Goal: Task Accomplishment & Management: Manage account settings

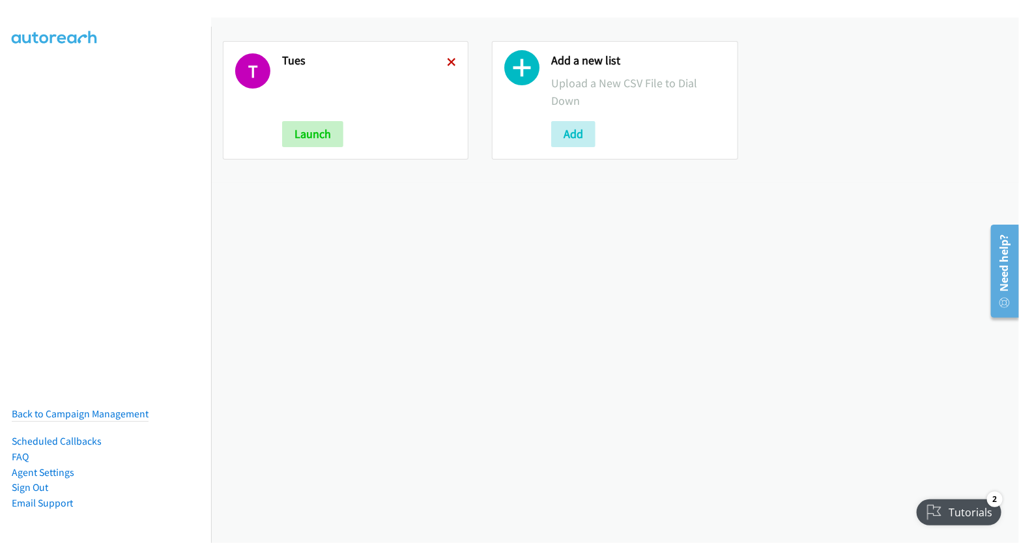
click at [447, 63] on icon at bounding box center [451, 63] width 9 height 9
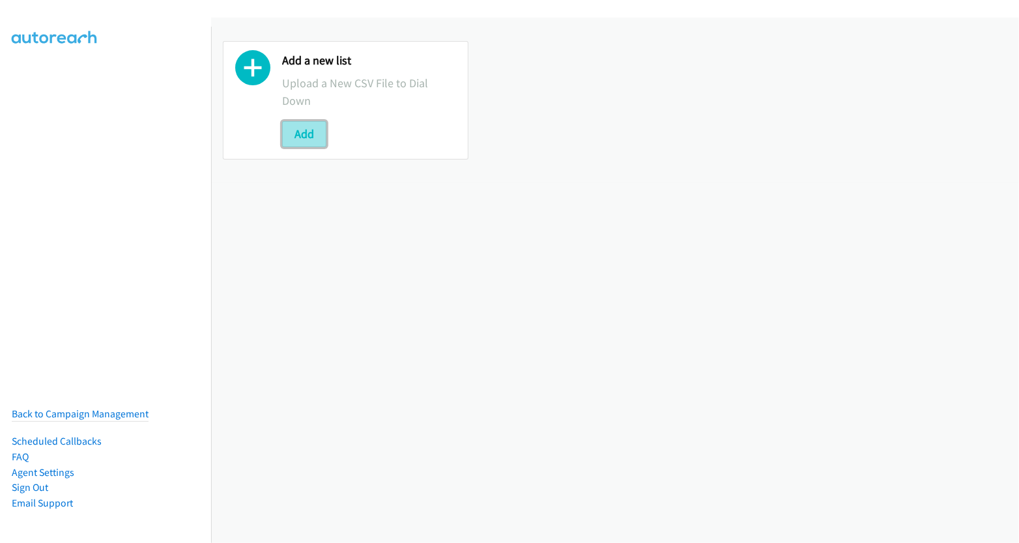
click at [296, 128] on button "Add" at bounding box center [304, 134] width 44 height 26
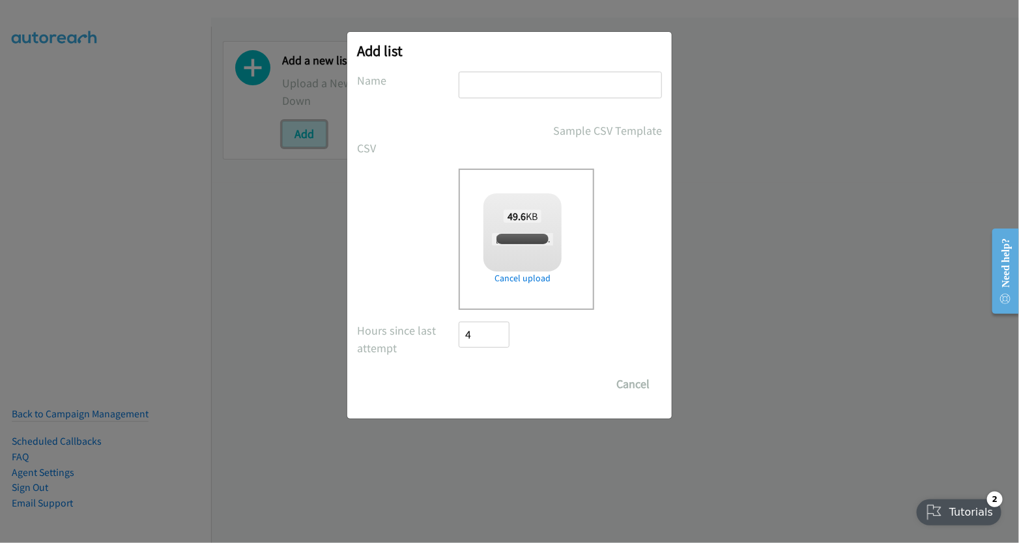
checkbox input "true"
click at [533, 78] on input "text" at bounding box center [559, 85] width 203 height 27
type input "tues"
click at [499, 380] on input "Save List" at bounding box center [492, 384] width 68 height 26
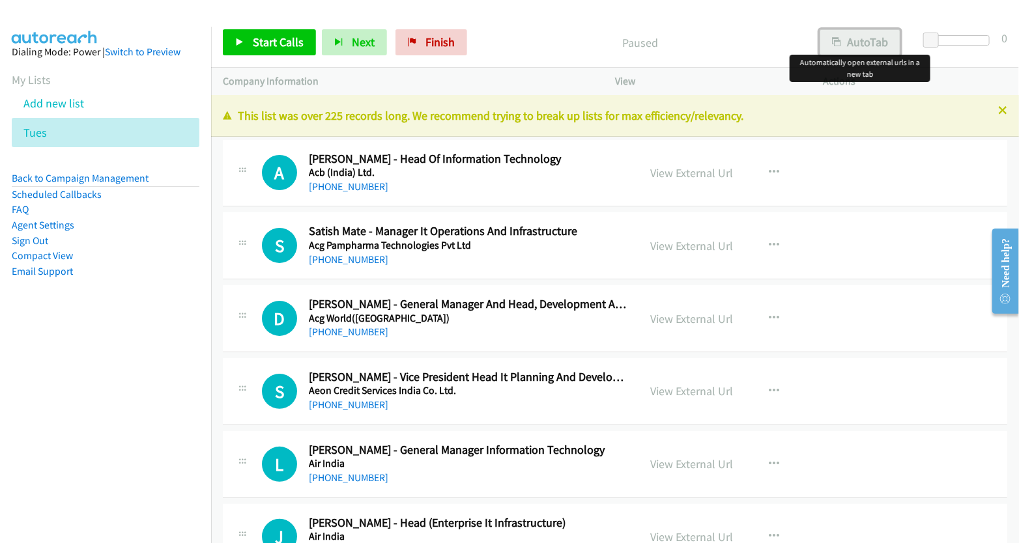
click at [849, 40] on button "AutoTab" at bounding box center [859, 42] width 81 height 26
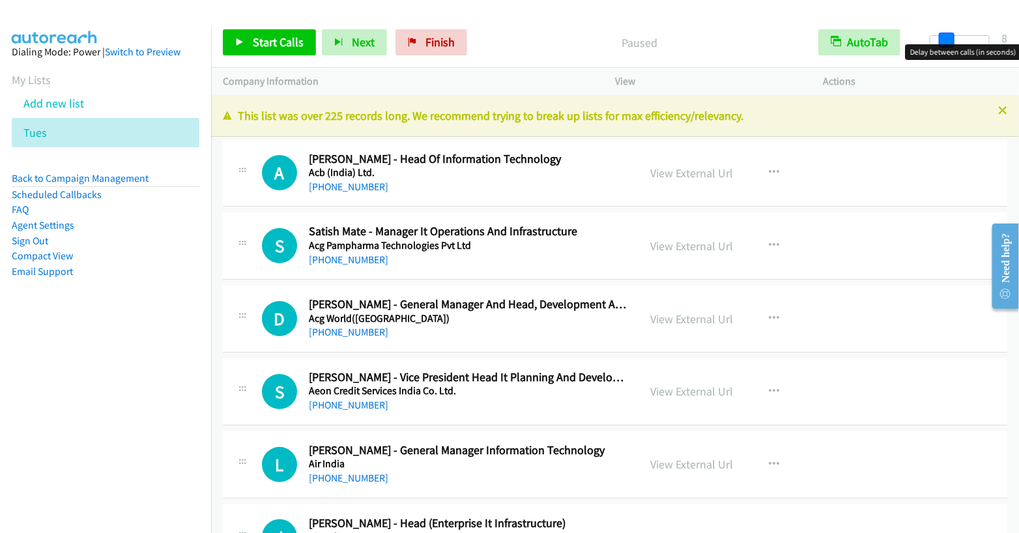
drag, startPoint x: 928, startPoint y: 40, endPoint x: 943, endPoint y: 41, distance: 15.0
click at [943, 41] on span at bounding box center [946, 41] width 16 height 16
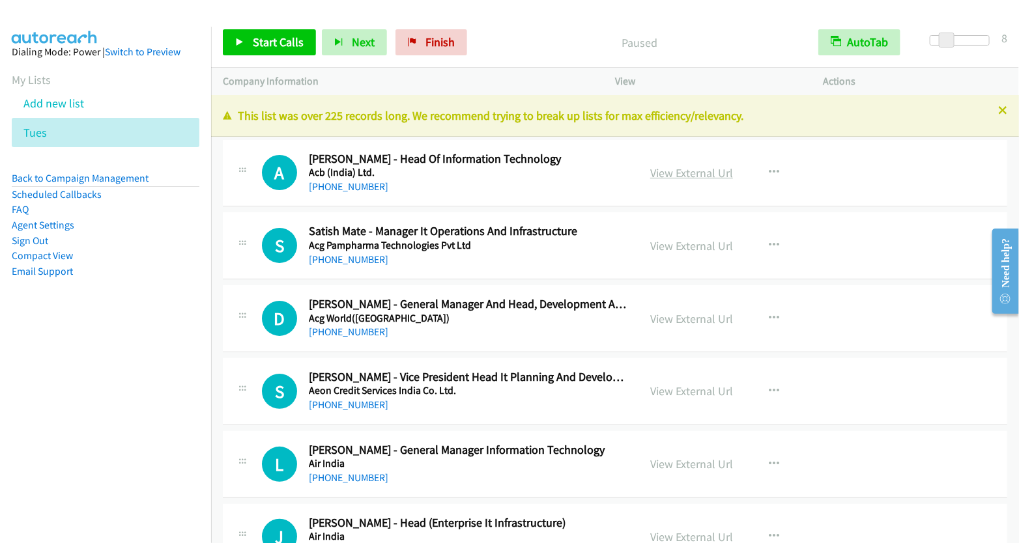
click at [693, 175] on link "View External Url" at bounding box center [691, 172] width 83 height 15
click at [270, 44] on span "Start Calls" at bounding box center [278, 42] width 51 height 15
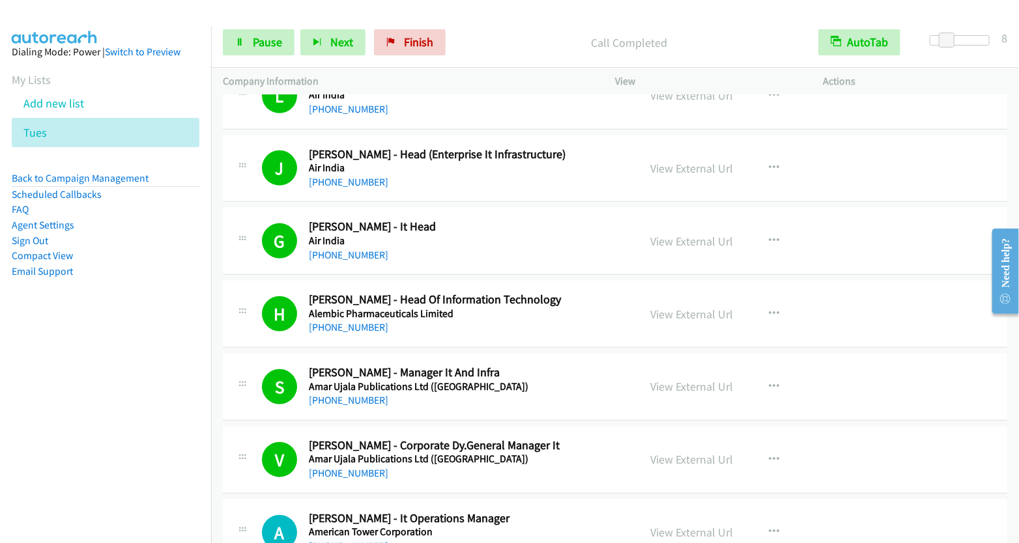
scroll to position [588, 0]
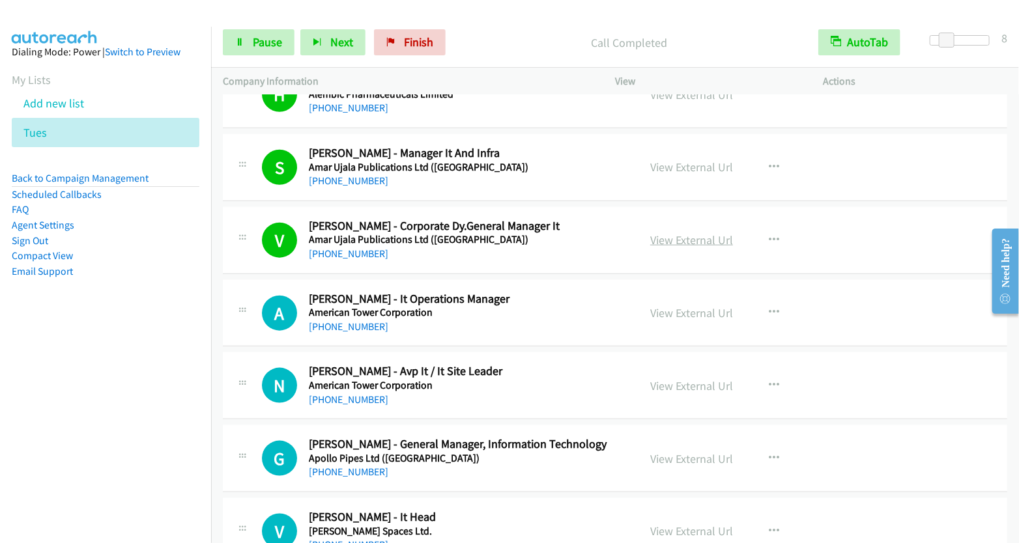
click at [695, 237] on link "View External Url" at bounding box center [691, 239] width 83 height 15
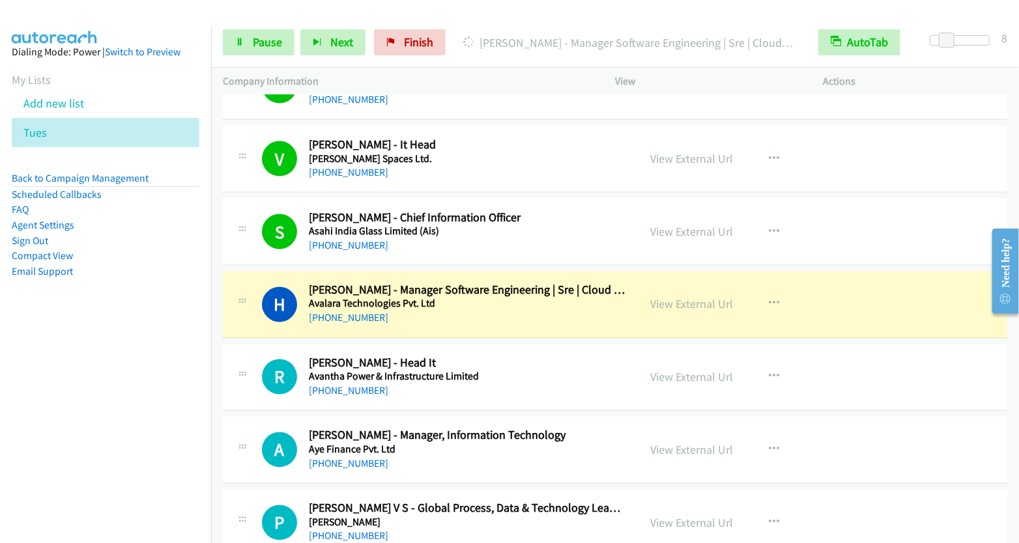
scroll to position [1002, 0]
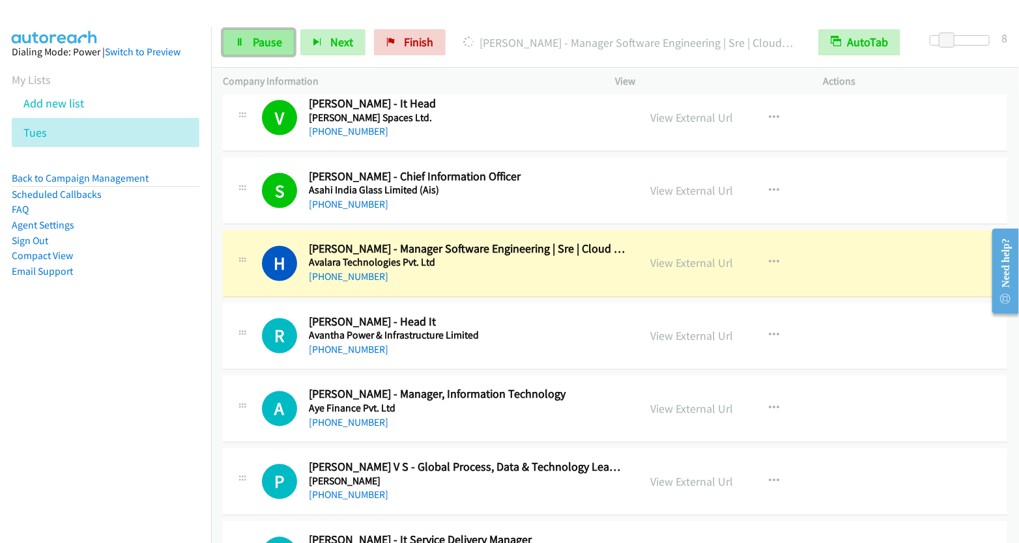
click at [261, 44] on span "Pause" at bounding box center [267, 42] width 29 height 15
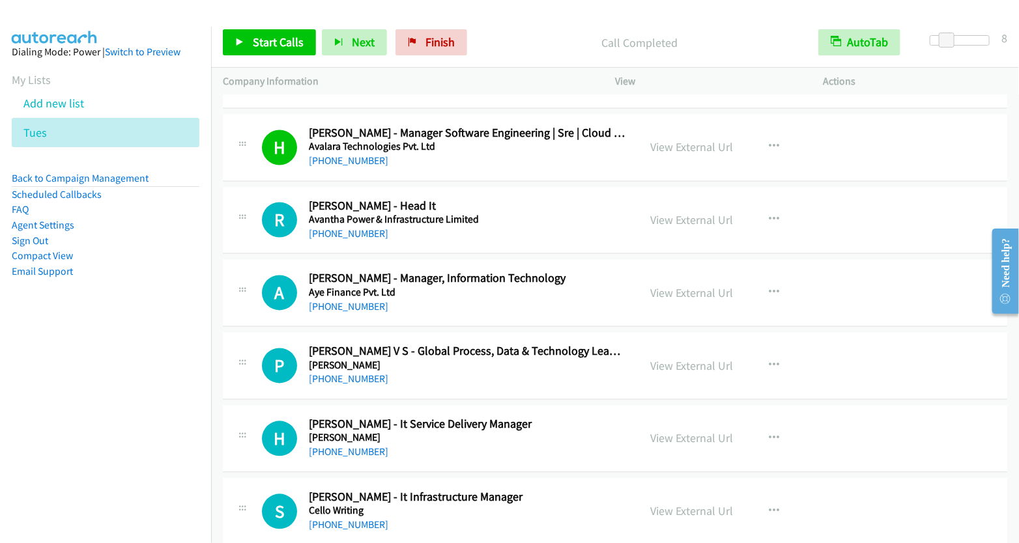
scroll to position [1127, 0]
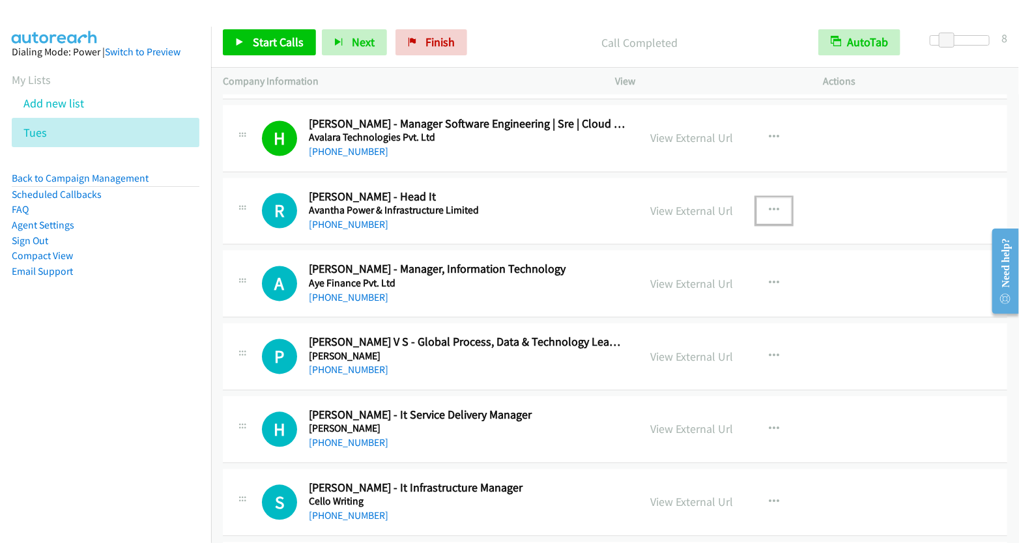
click at [768, 206] on icon "button" at bounding box center [773, 211] width 10 height 10
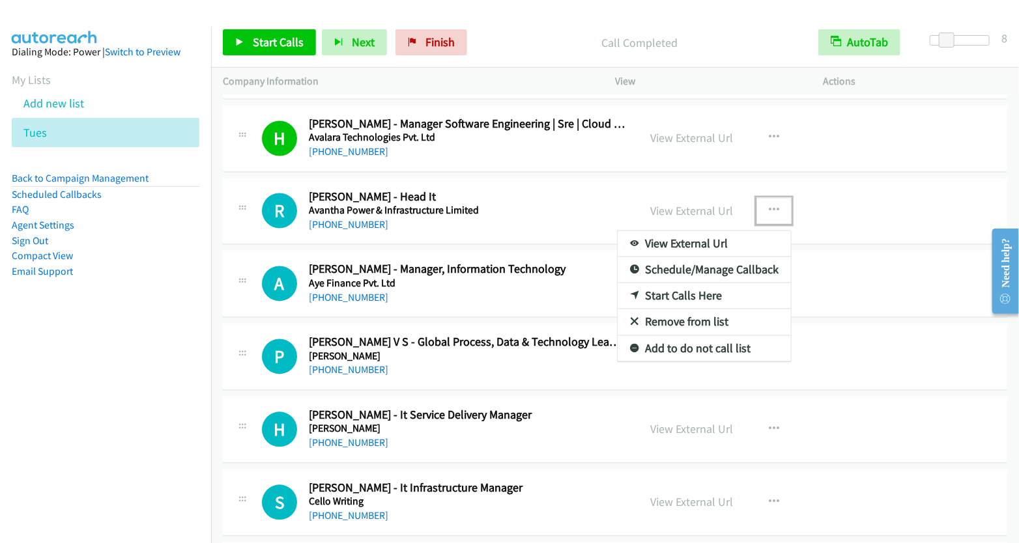
click at [681, 291] on link "Start Calls Here" at bounding box center [703, 296] width 173 height 26
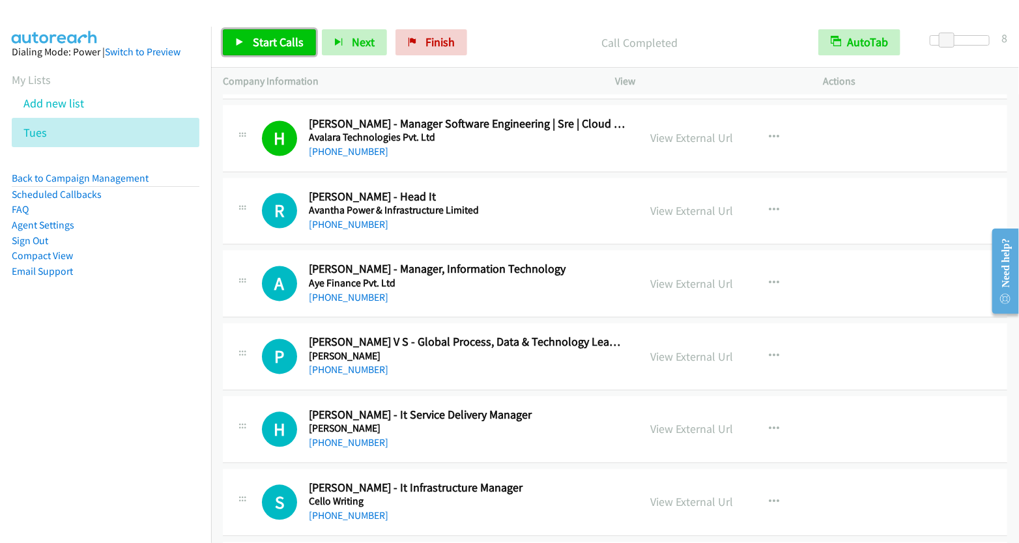
click at [270, 37] on span "Start Calls" at bounding box center [278, 42] width 51 height 15
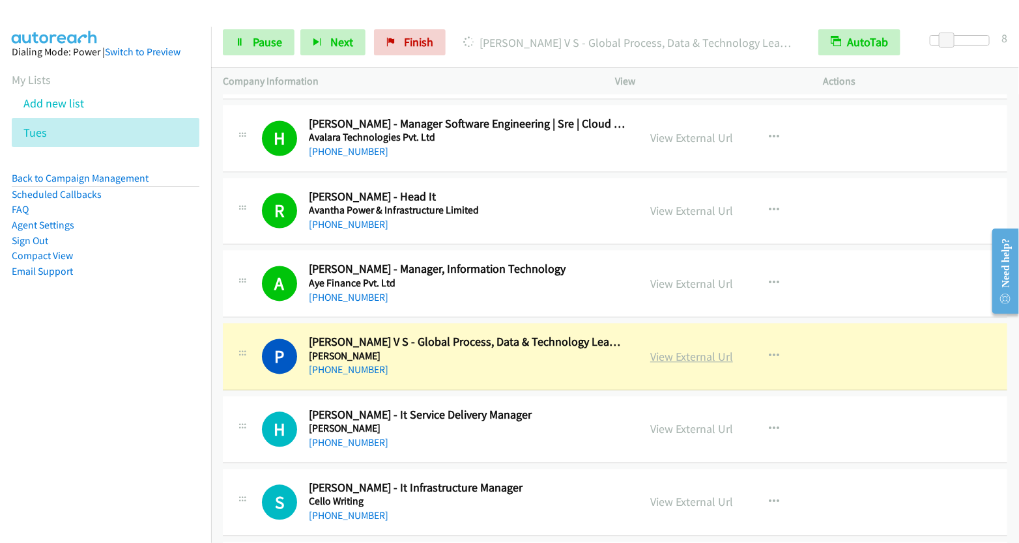
click at [683, 351] on link "View External Url" at bounding box center [691, 357] width 83 height 15
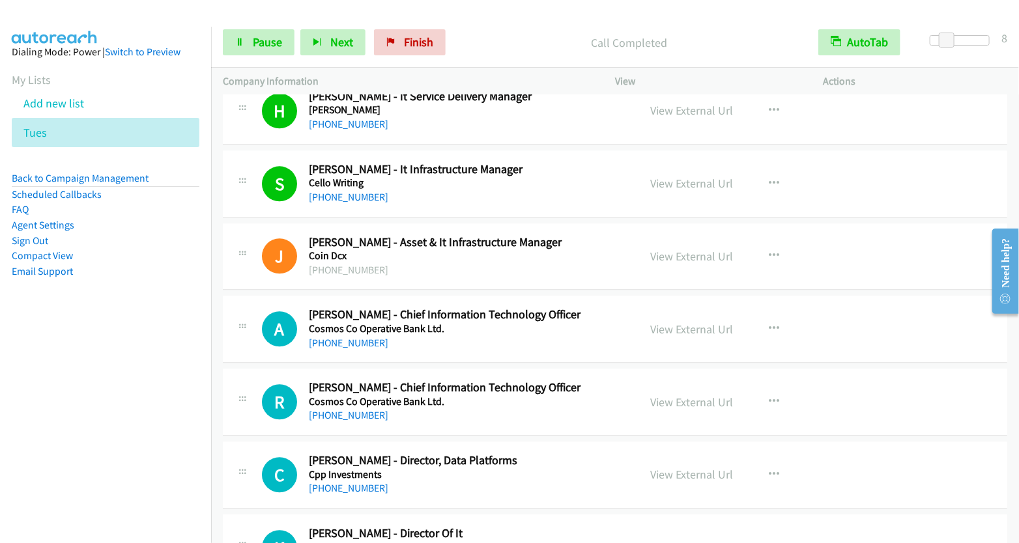
scroll to position [1445, 0]
click at [697, 182] on link "View External Url" at bounding box center [691, 183] width 83 height 15
